Goal: Task Accomplishment & Management: Manage account settings

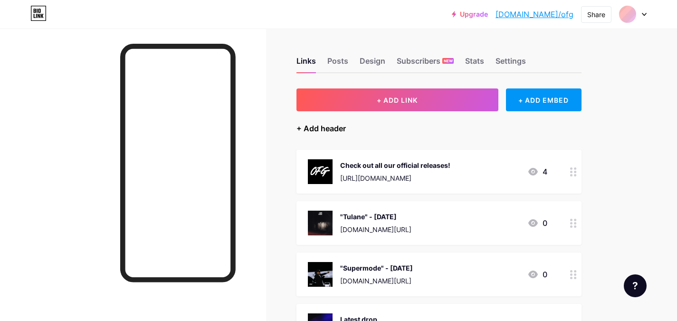
click at [323, 132] on div "+ Add header" at bounding box center [320, 128] width 49 height 11
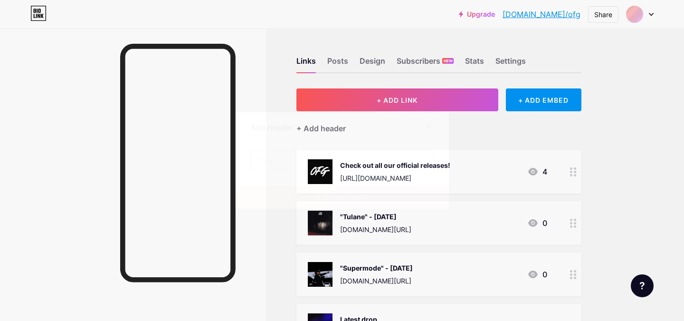
click at [324, 166] on input "text" at bounding box center [342, 160] width 182 height 19
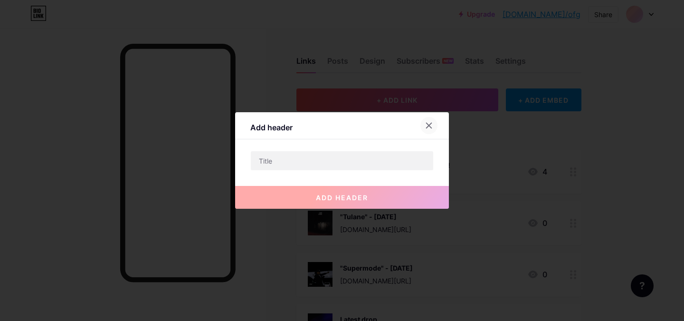
click at [425, 127] on icon at bounding box center [429, 126] width 8 height 8
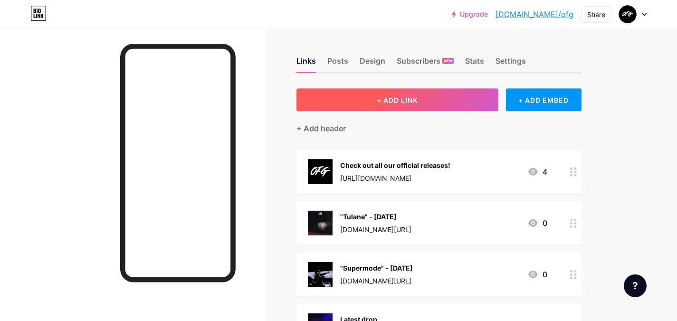
click at [430, 94] on button "+ ADD LINK" at bounding box center [397, 99] width 202 height 23
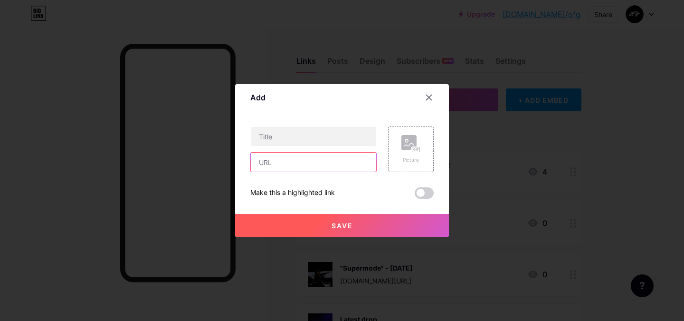
click at [275, 158] on input "text" at bounding box center [313, 162] width 125 height 19
type input "[DOMAIN_NAME]/ofgrecords"
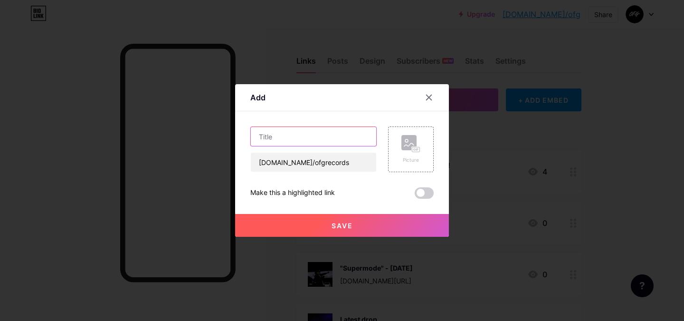
click at [280, 134] on input "text" at bounding box center [313, 136] width 125 height 19
type input "Playlist Submissions"
click at [346, 225] on span "Save" at bounding box center [342, 225] width 21 height 8
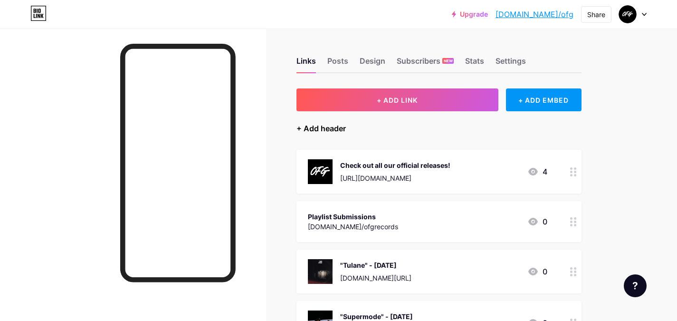
click at [334, 127] on div "+ Add header" at bounding box center [320, 128] width 49 height 11
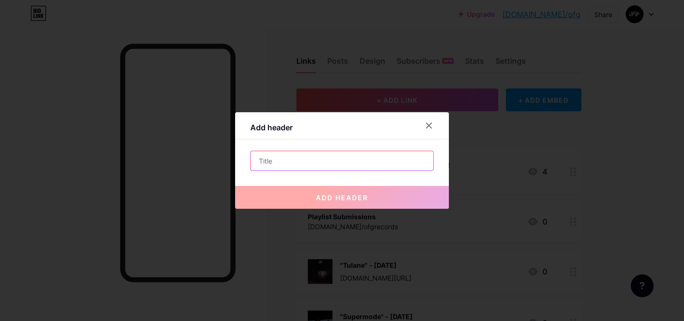
click at [288, 155] on input "text" at bounding box center [342, 160] width 182 height 19
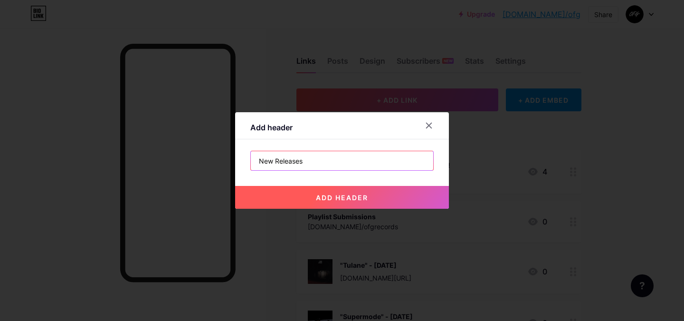
paste input "[URL][DOMAIN_NAME]"
drag, startPoint x: 424, startPoint y: 164, endPoint x: 301, endPoint y: 170, distance: 123.2
click at [301, 170] on input "New Releases [URL][DOMAIN_NAME]" at bounding box center [342, 160] width 182 height 19
paste input "👇"
type input "New Releases 👇"
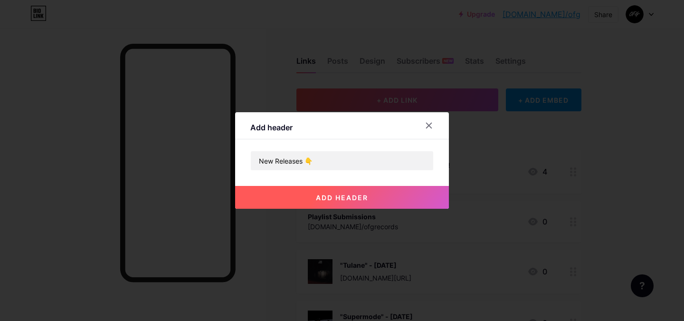
click at [354, 195] on span "add header" at bounding box center [342, 197] width 52 height 8
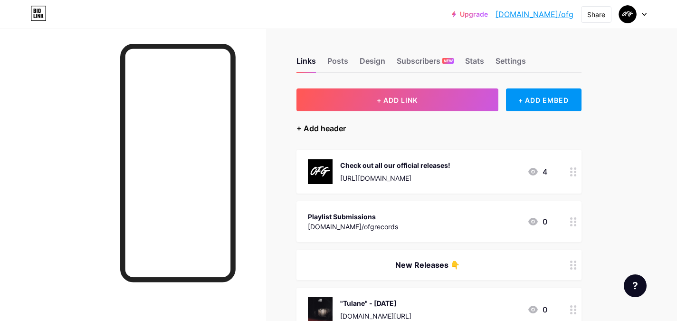
click at [309, 130] on div "+ Add header" at bounding box center [320, 128] width 49 height 11
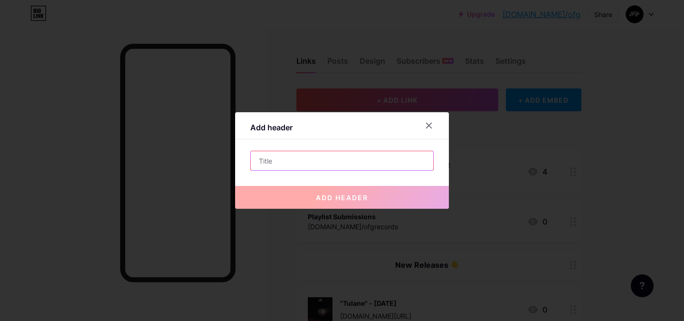
click at [326, 163] on input "text" at bounding box center [342, 160] width 182 height 19
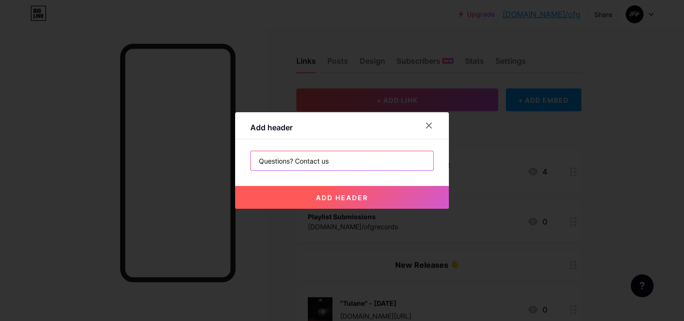
drag, startPoint x: 327, startPoint y: 164, endPoint x: 293, endPoint y: 163, distance: 34.2
click at [293, 163] on input "Questions? Contact us" at bounding box center [342, 160] width 182 height 19
paste input "👇"
type input "Questions? Get in toutch 👇"
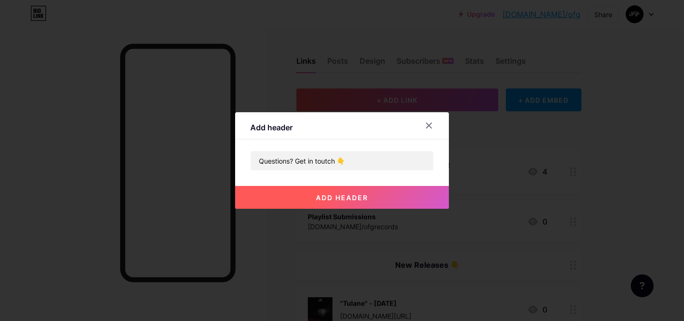
click at [302, 203] on button "add header" at bounding box center [342, 197] width 214 height 23
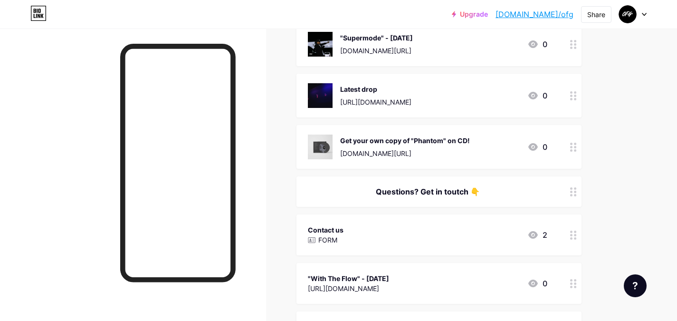
scroll to position [380, 0]
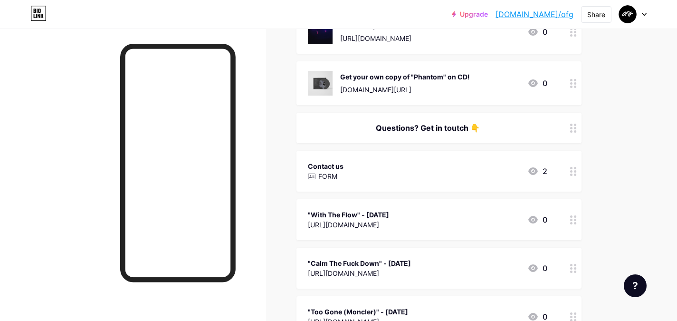
click at [468, 119] on div "Questions? Get in toutch 👇" at bounding box center [438, 128] width 285 height 30
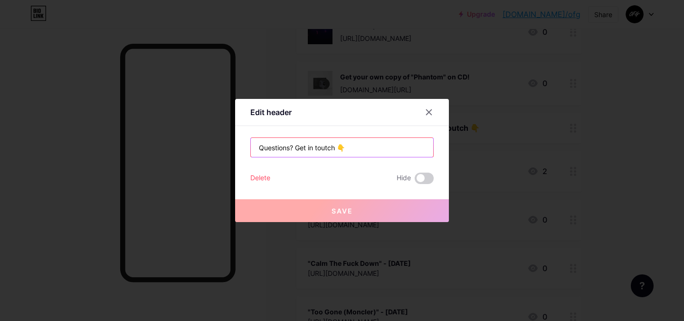
click at [325, 151] on input "Questions? Get in toutch 👇" at bounding box center [342, 147] width 182 height 19
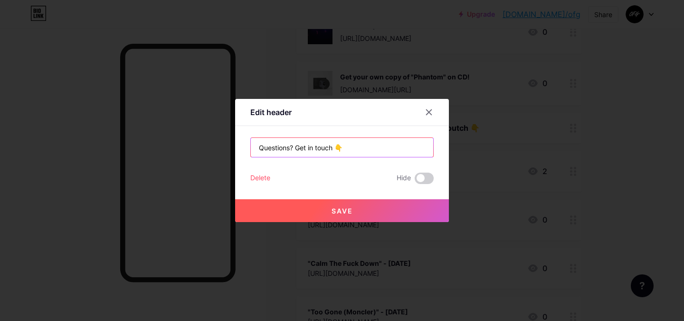
type input "Questions? Get in touch 👇"
click at [344, 212] on span "Save" at bounding box center [342, 211] width 21 height 8
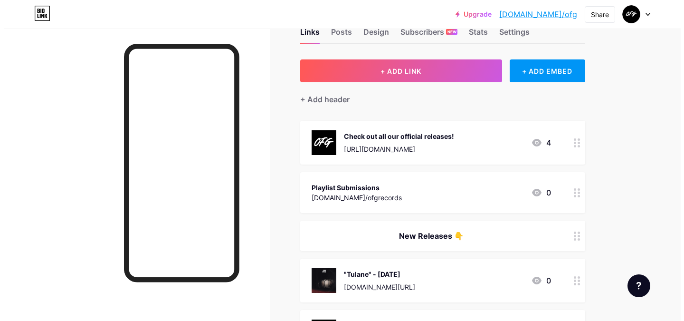
scroll to position [0, 0]
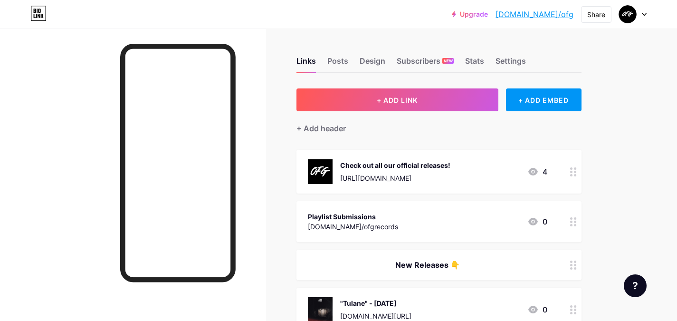
click at [380, 218] on div "Playlist Submissions [DOMAIN_NAME]/ofgrecords 0" at bounding box center [427, 221] width 239 height 22
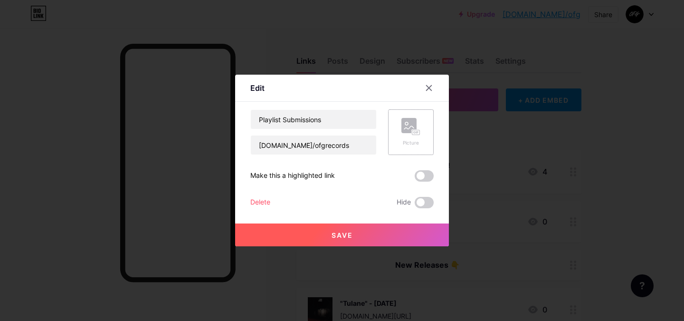
click at [392, 136] on div "Picture" at bounding box center [411, 132] width 46 height 46
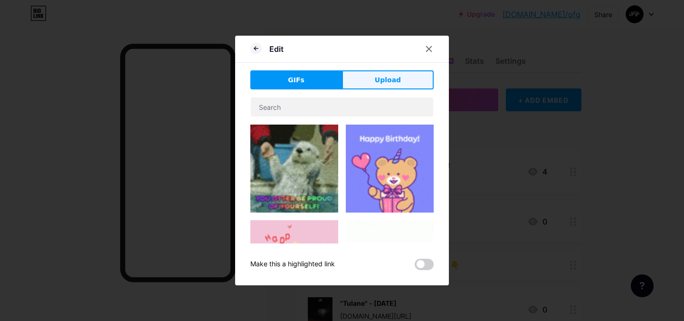
click at [367, 76] on button "Upload" at bounding box center [388, 79] width 92 height 19
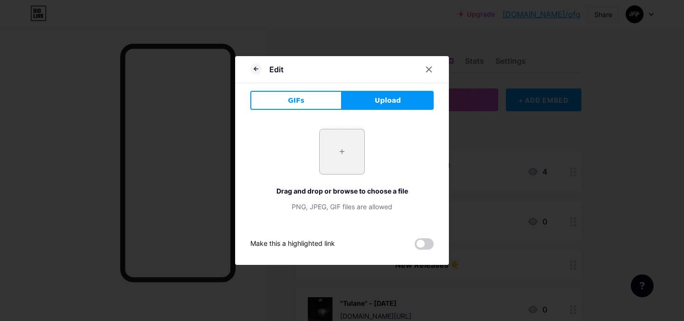
click at [332, 151] on input "file" at bounding box center [342, 151] width 45 height 45
click at [298, 99] on span "GIFs" at bounding box center [296, 101] width 17 height 10
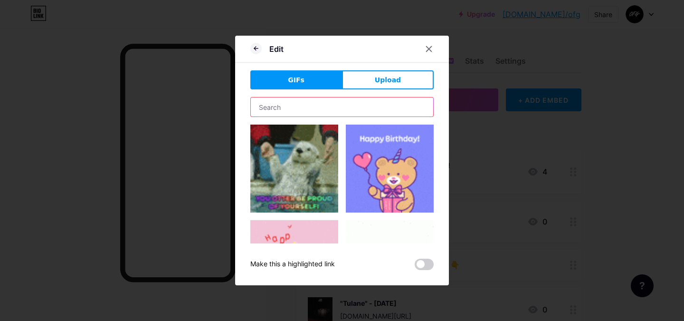
click at [304, 114] on input "text" at bounding box center [342, 106] width 182 height 19
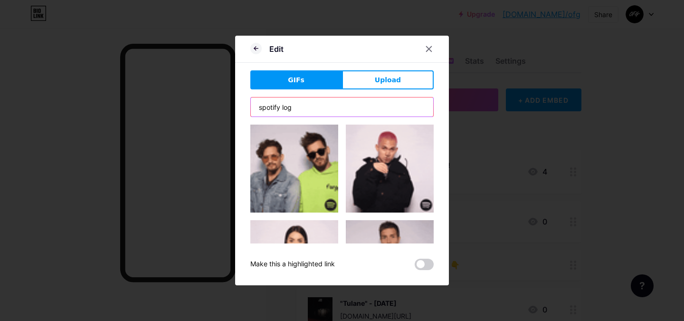
type input "spotify logo"
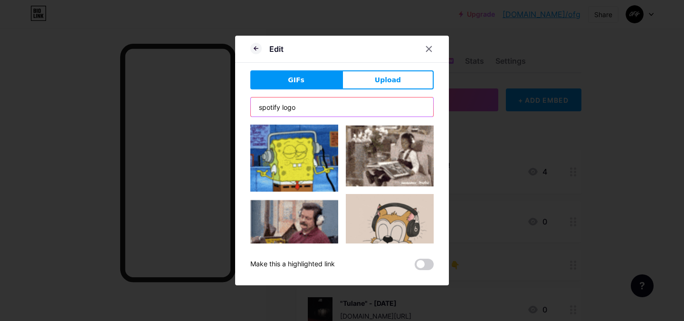
drag, startPoint x: 239, startPoint y: 109, endPoint x: 178, endPoint y: 111, distance: 60.9
click at [178, 111] on div "Edit GIFs Upload Content YouTube Play YouTube video without leaving your page. …" at bounding box center [342, 160] width 684 height 321
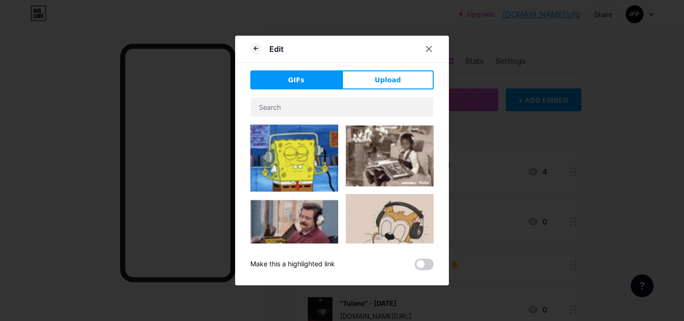
click at [327, 48] on div "Edit" at bounding box center [342, 51] width 214 height 22
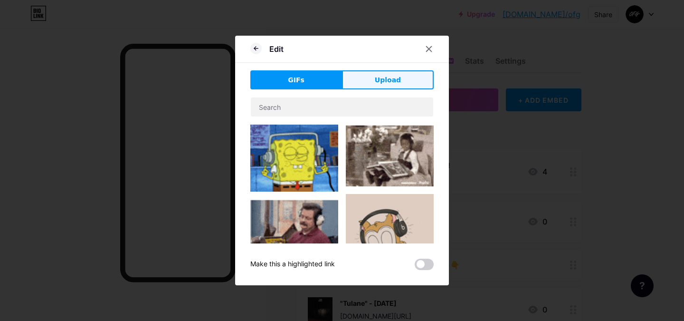
click at [383, 81] on span "Upload" at bounding box center [388, 80] width 26 height 10
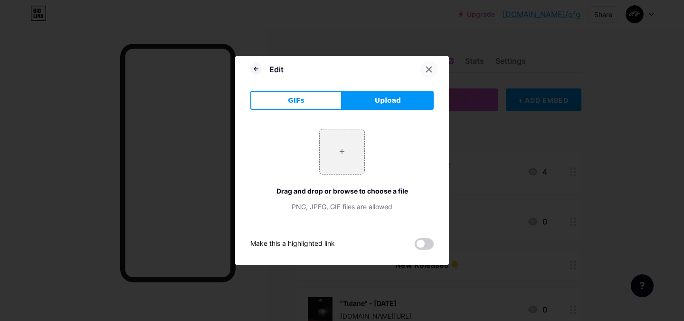
click at [428, 71] on icon at bounding box center [429, 69] width 5 height 5
